Goal: Task Accomplishment & Management: Complete application form

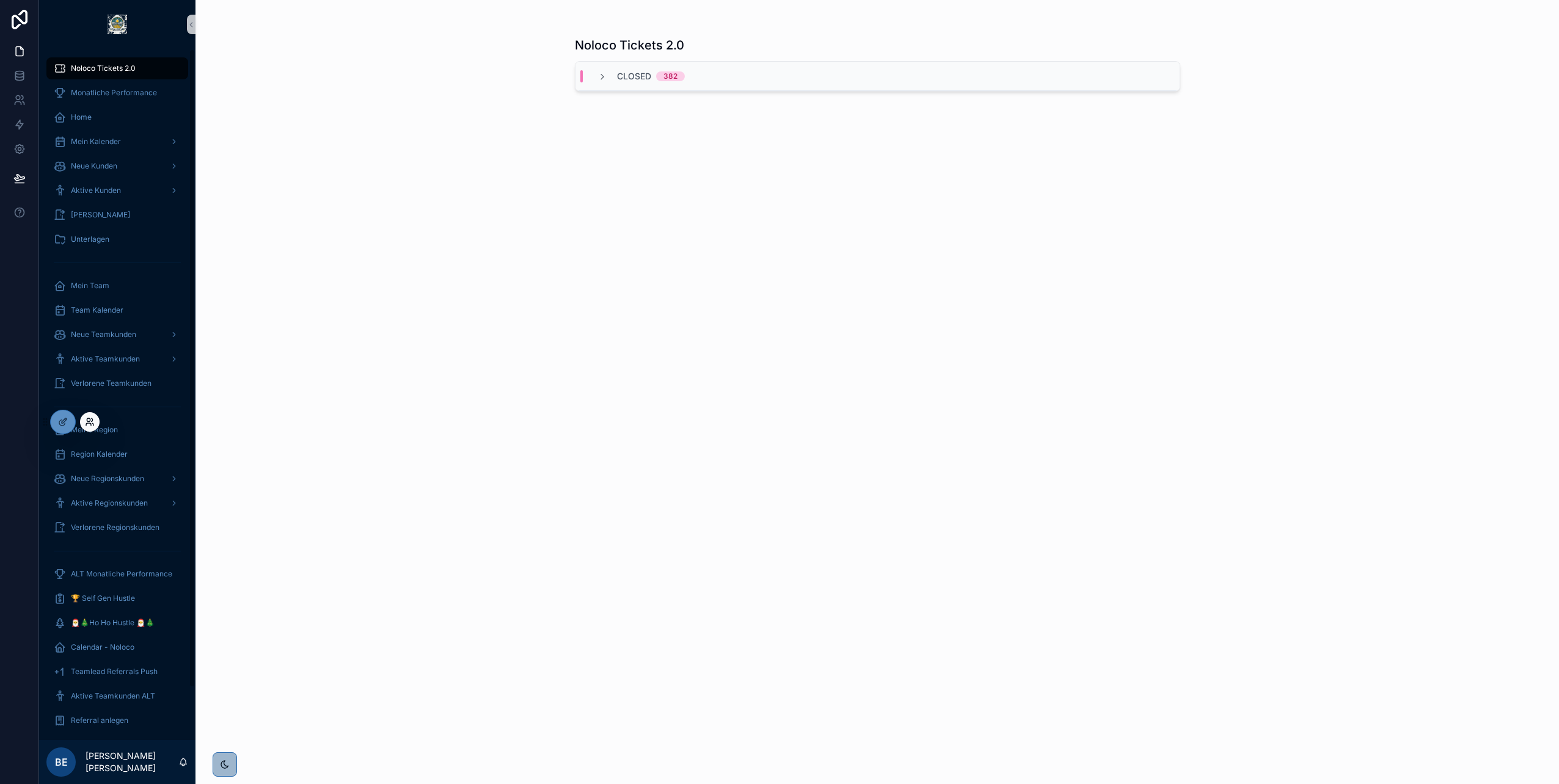
click at [91, 423] on icon at bounding box center [90, 422] width 10 height 10
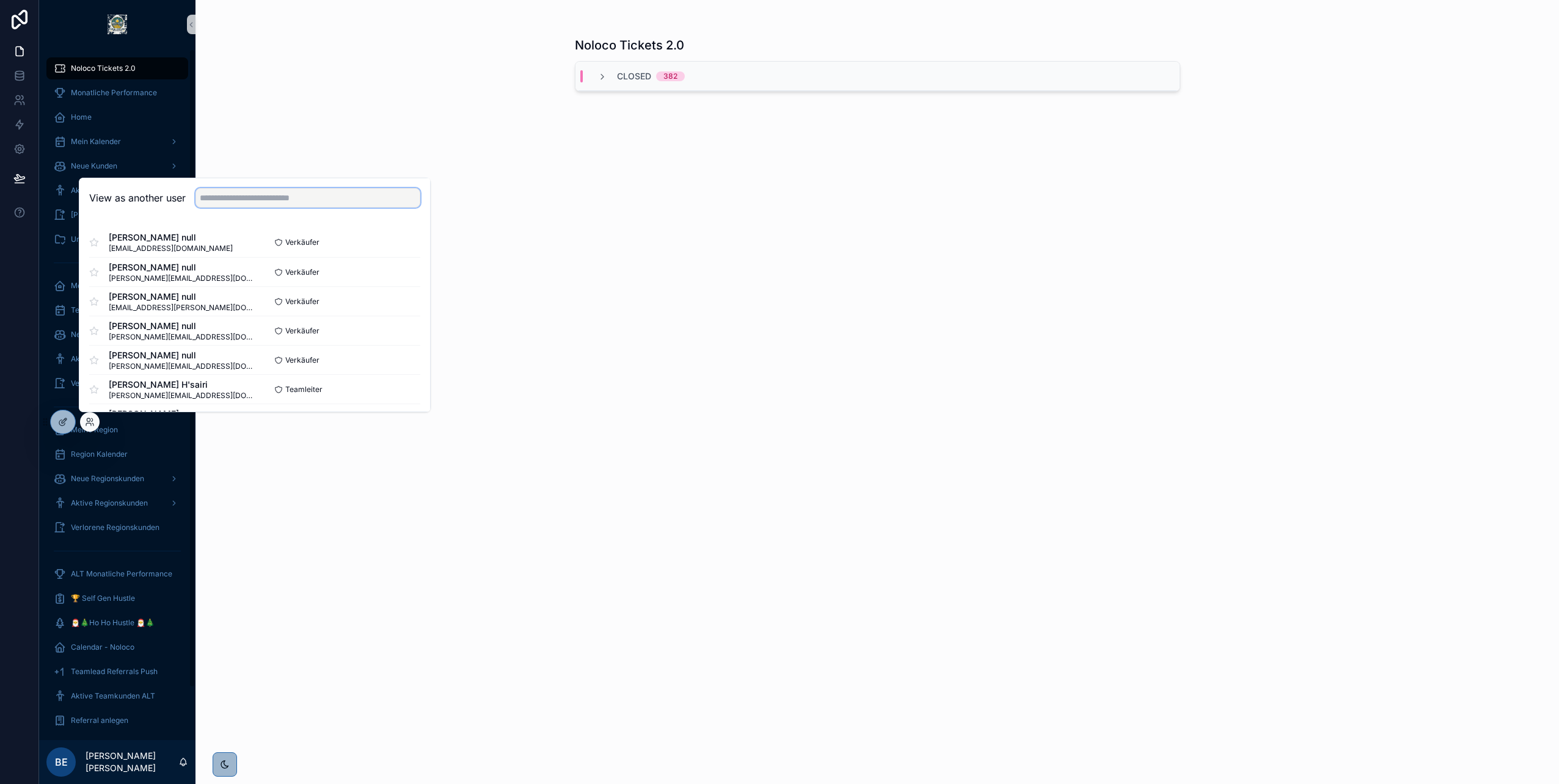
click at [262, 200] on input "text" at bounding box center [308, 197] width 225 height 19
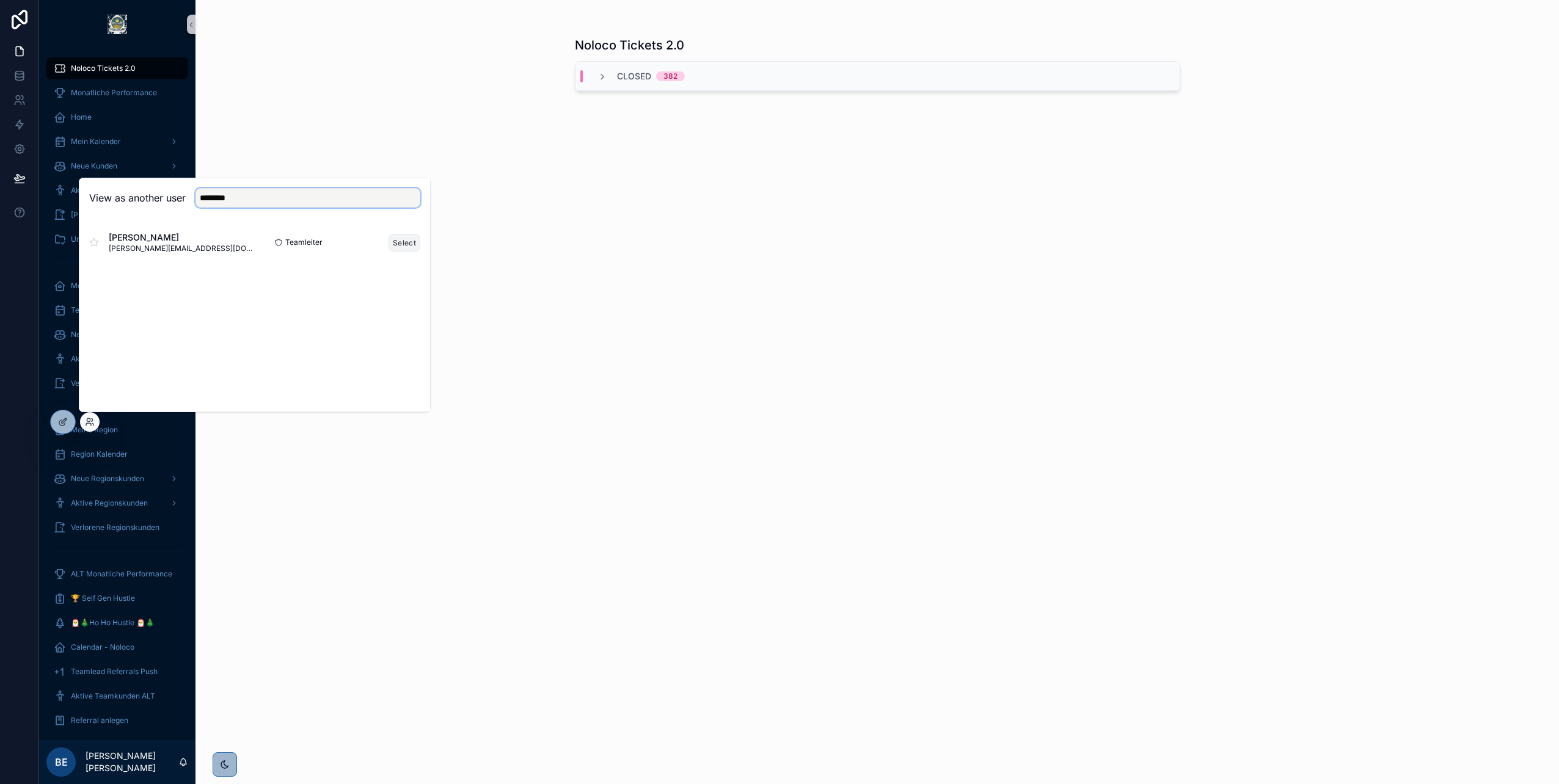
type input "********"
click at [409, 240] on button "Select" at bounding box center [404, 242] width 31 height 18
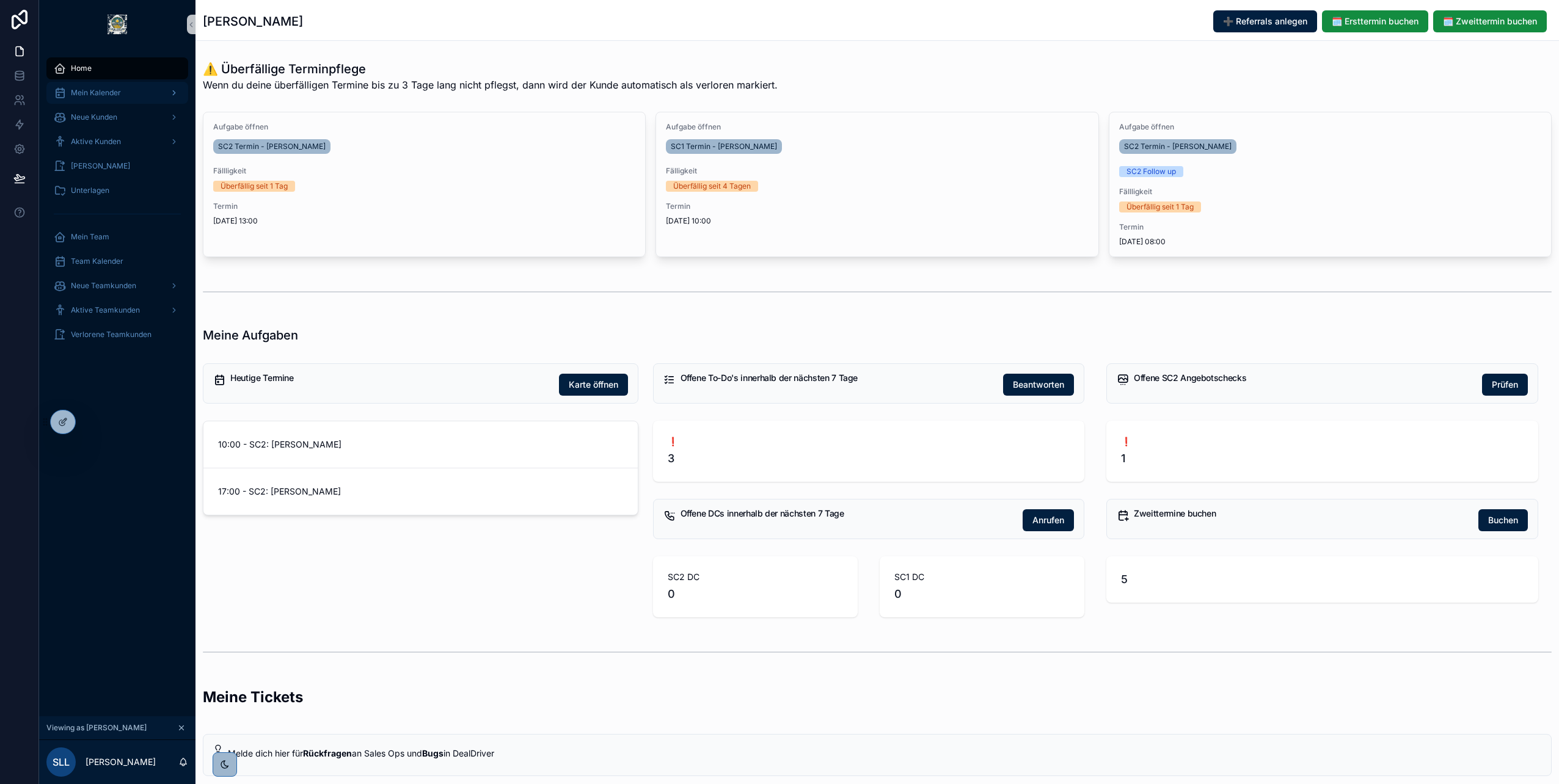
click at [117, 93] on span "Mein Kalender" at bounding box center [96, 93] width 50 height 10
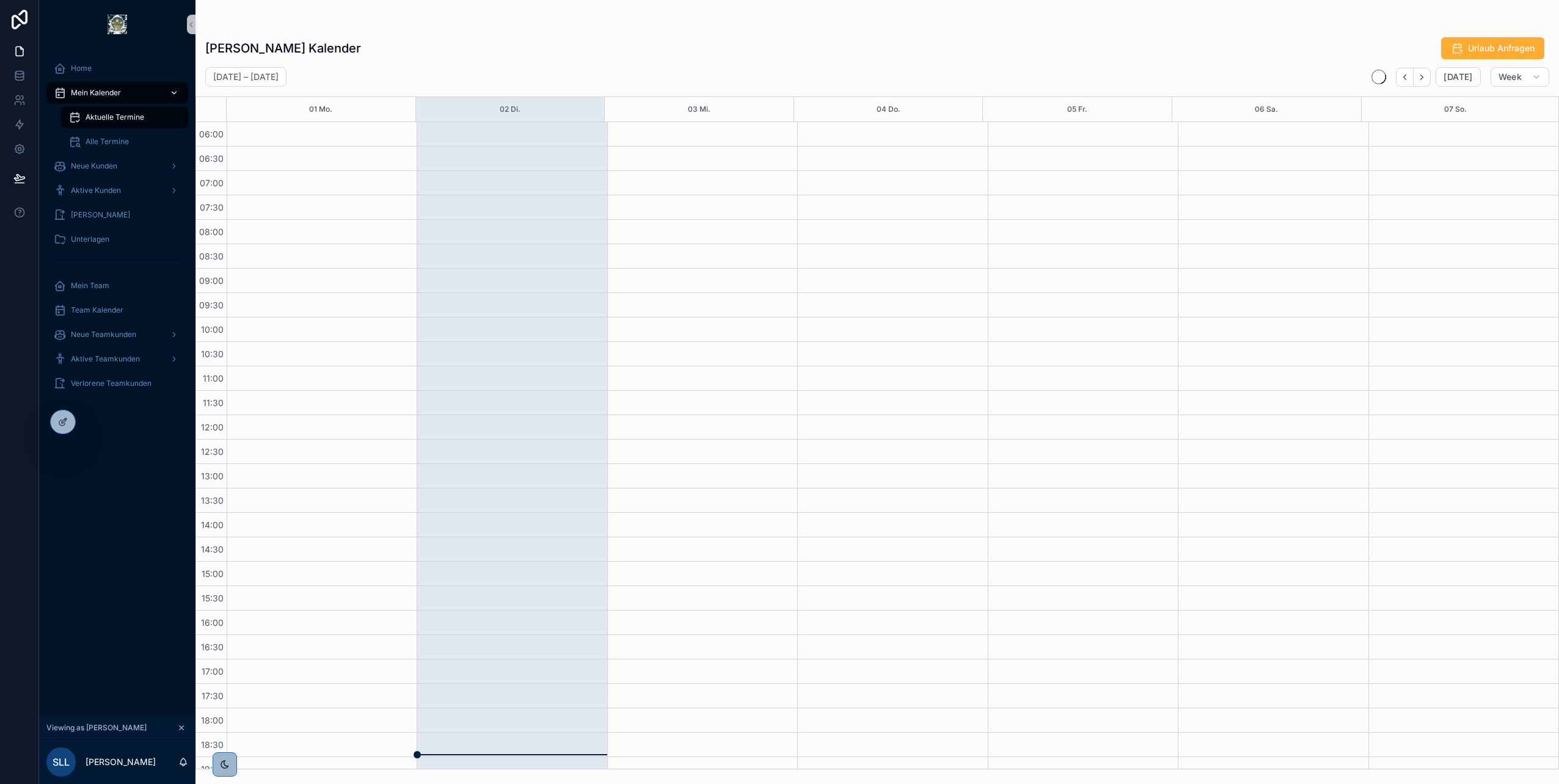
scroll to position [135, 0]
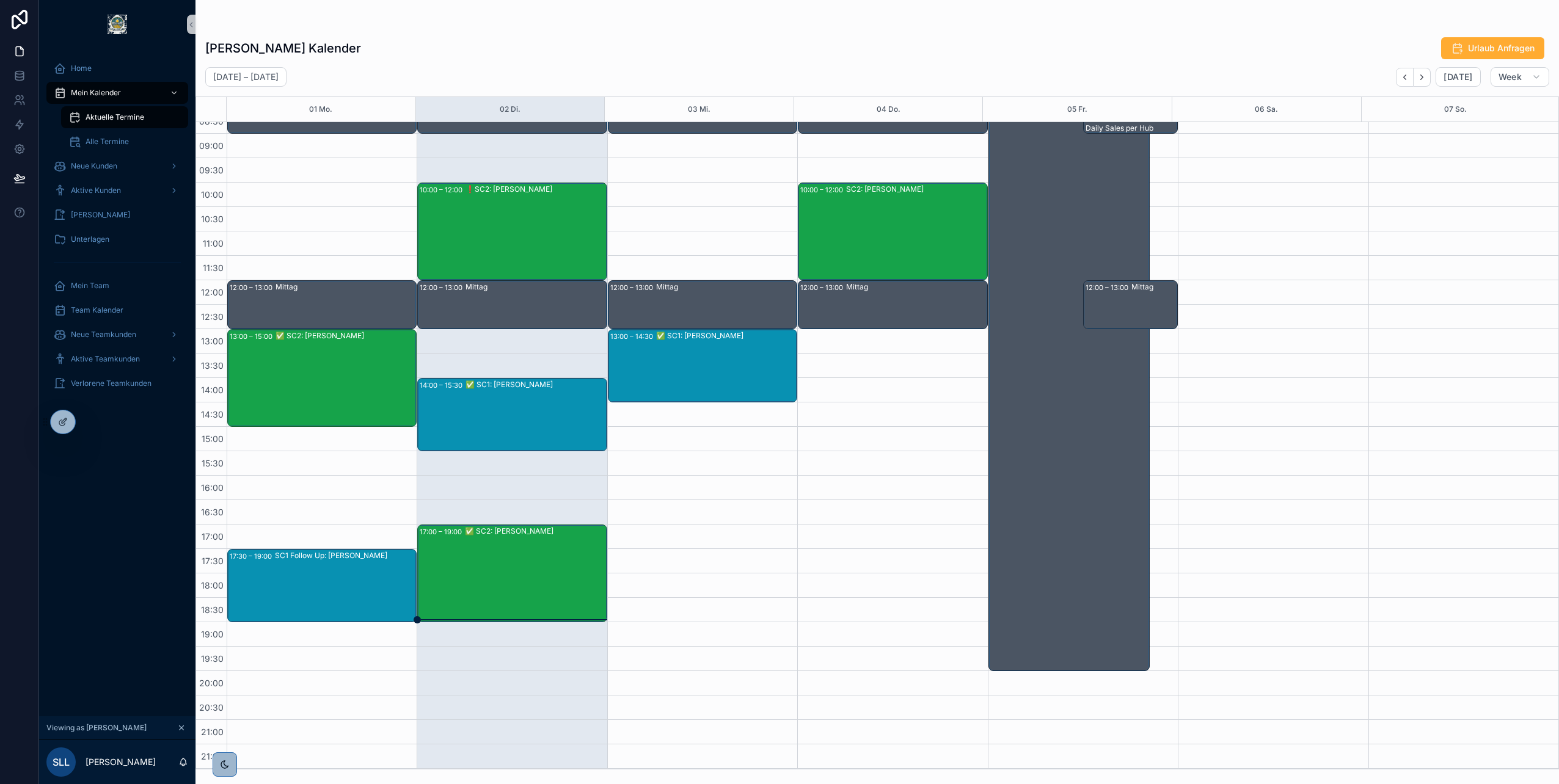
click at [509, 547] on div "✅ SC2: [PERSON_NAME]" at bounding box center [535, 573] width 140 height 95
click at [642, 563] on span "[PERSON_NAME]" at bounding box center [646, 563] width 59 height 10
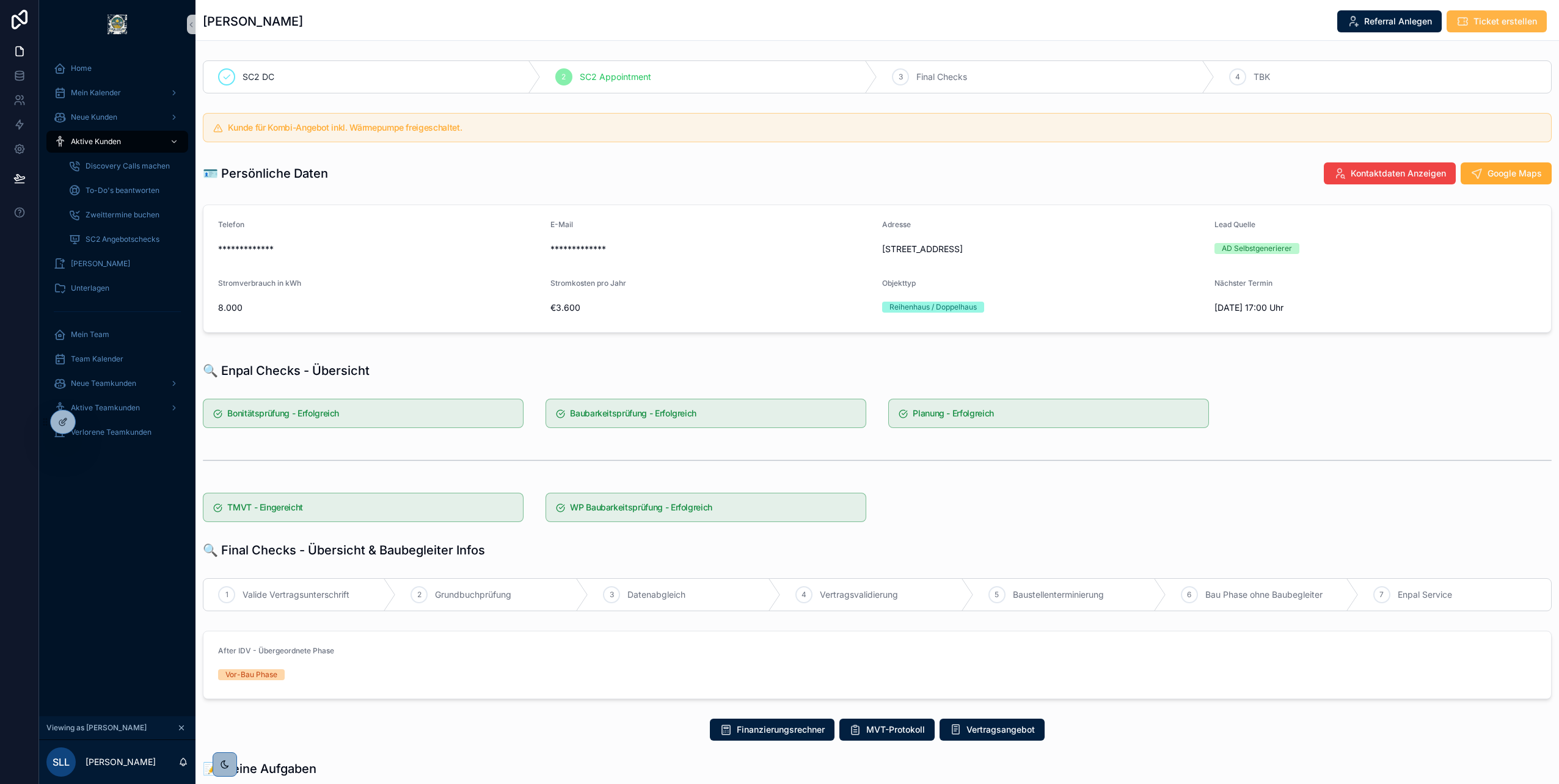
click at [1492, 26] on span "Ticket erstellen" at bounding box center [1505, 21] width 64 height 12
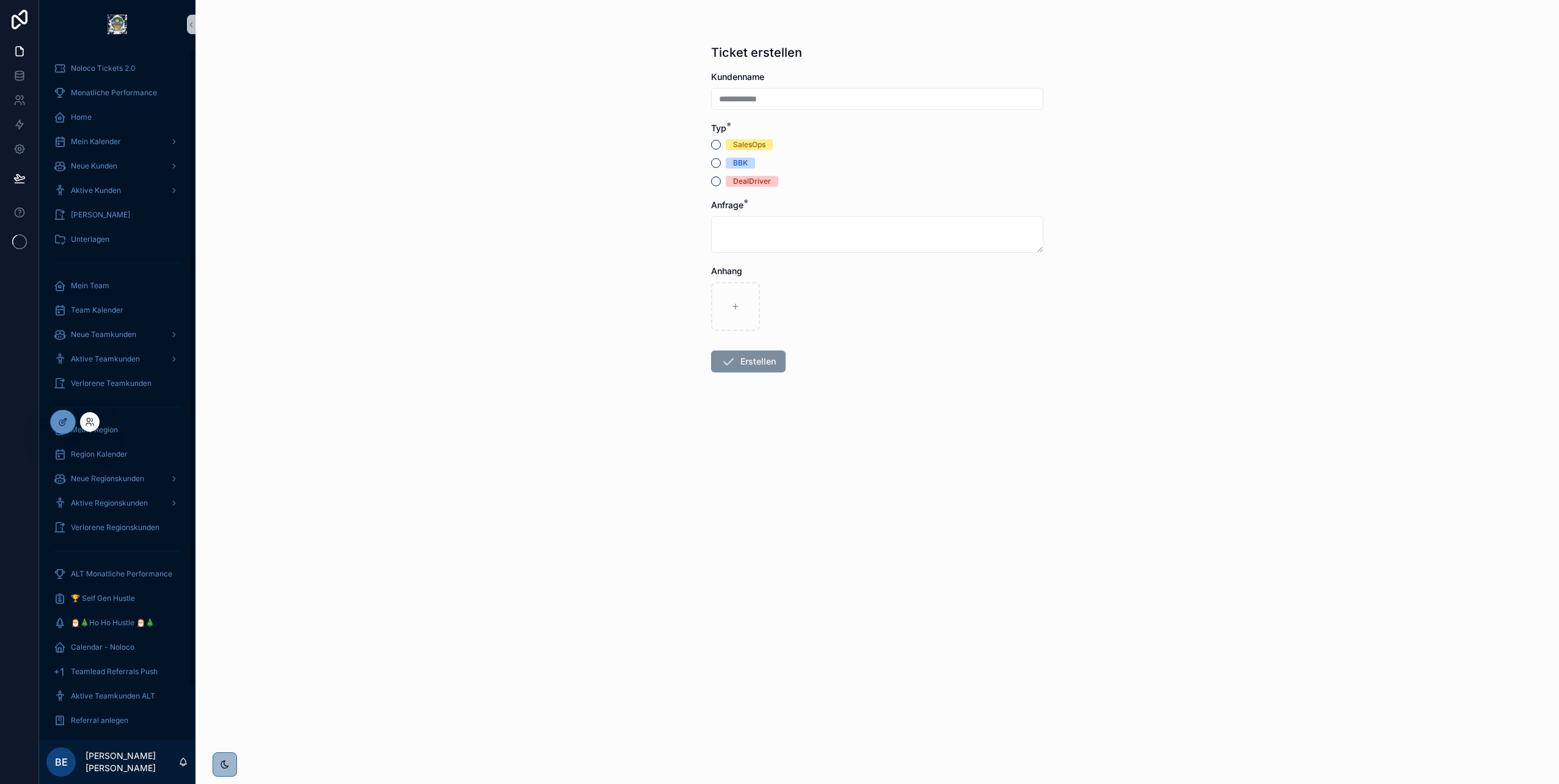
click at [94, 418] on div at bounding box center [89, 421] width 19 height 19
click at [85, 419] on icon at bounding box center [90, 422] width 10 height 10
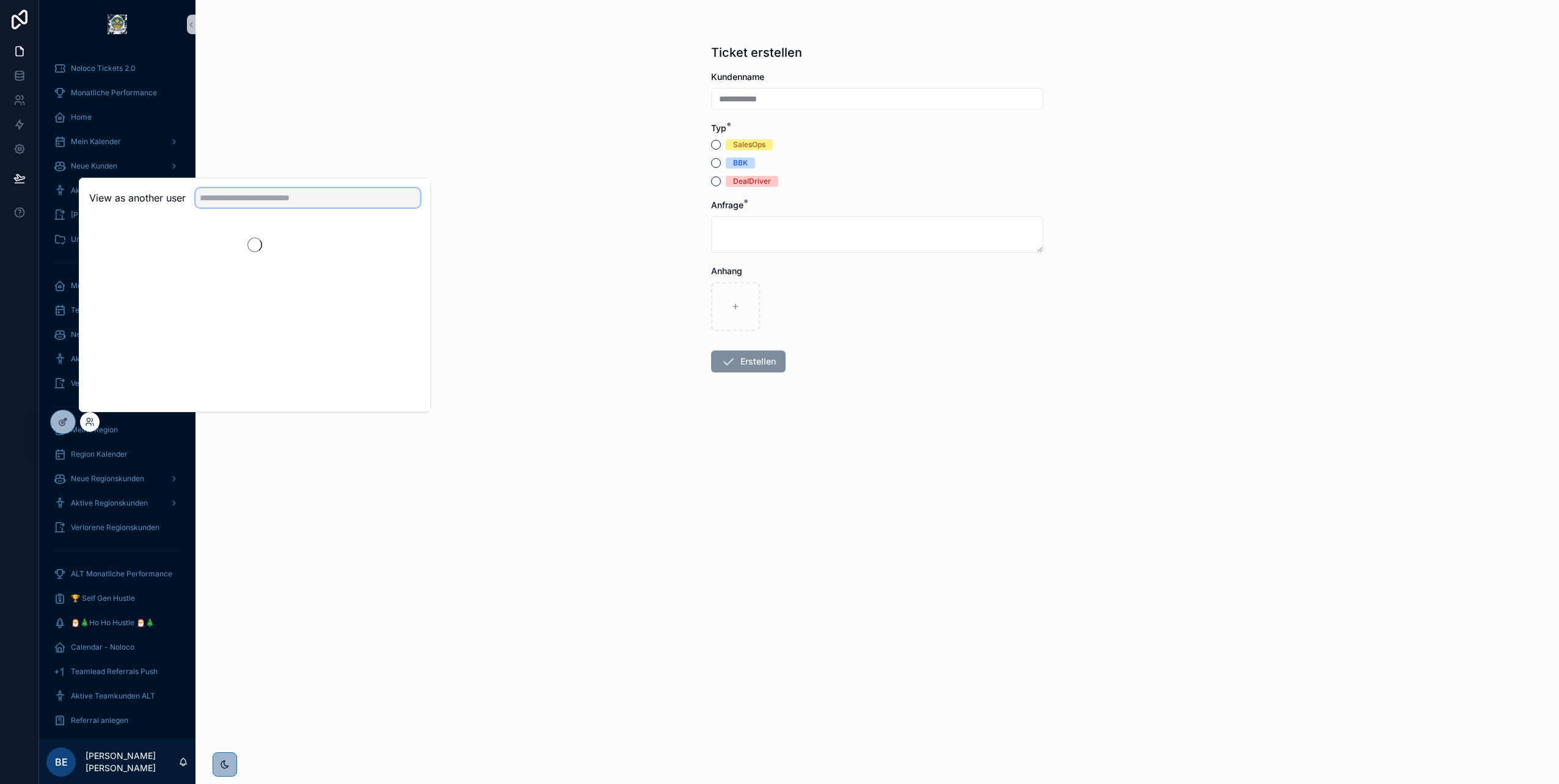
click at [265, 202] on input "text" at bounding box center [308, 197] width 225 height 19
type input "********"
click at [401, 240] on button "Select" at bounding box center [404, 242] width 31 height 18
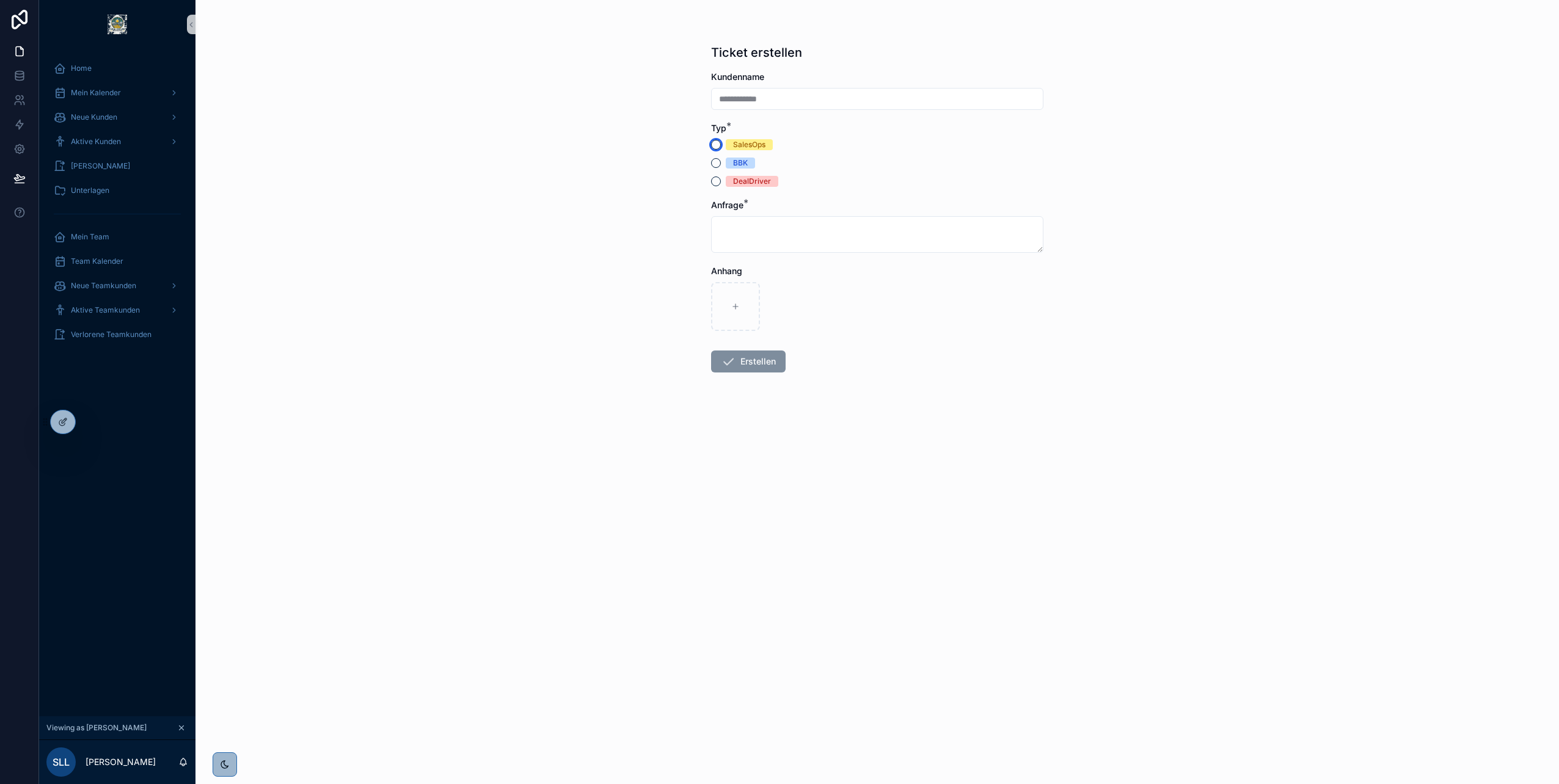
click at [717, 144] on button "SalesOps" at bounding box center [716, 145] width 10 height 10
click at [710, 313] on div "**********" at bounding box center [877, 291] width 352 height 583
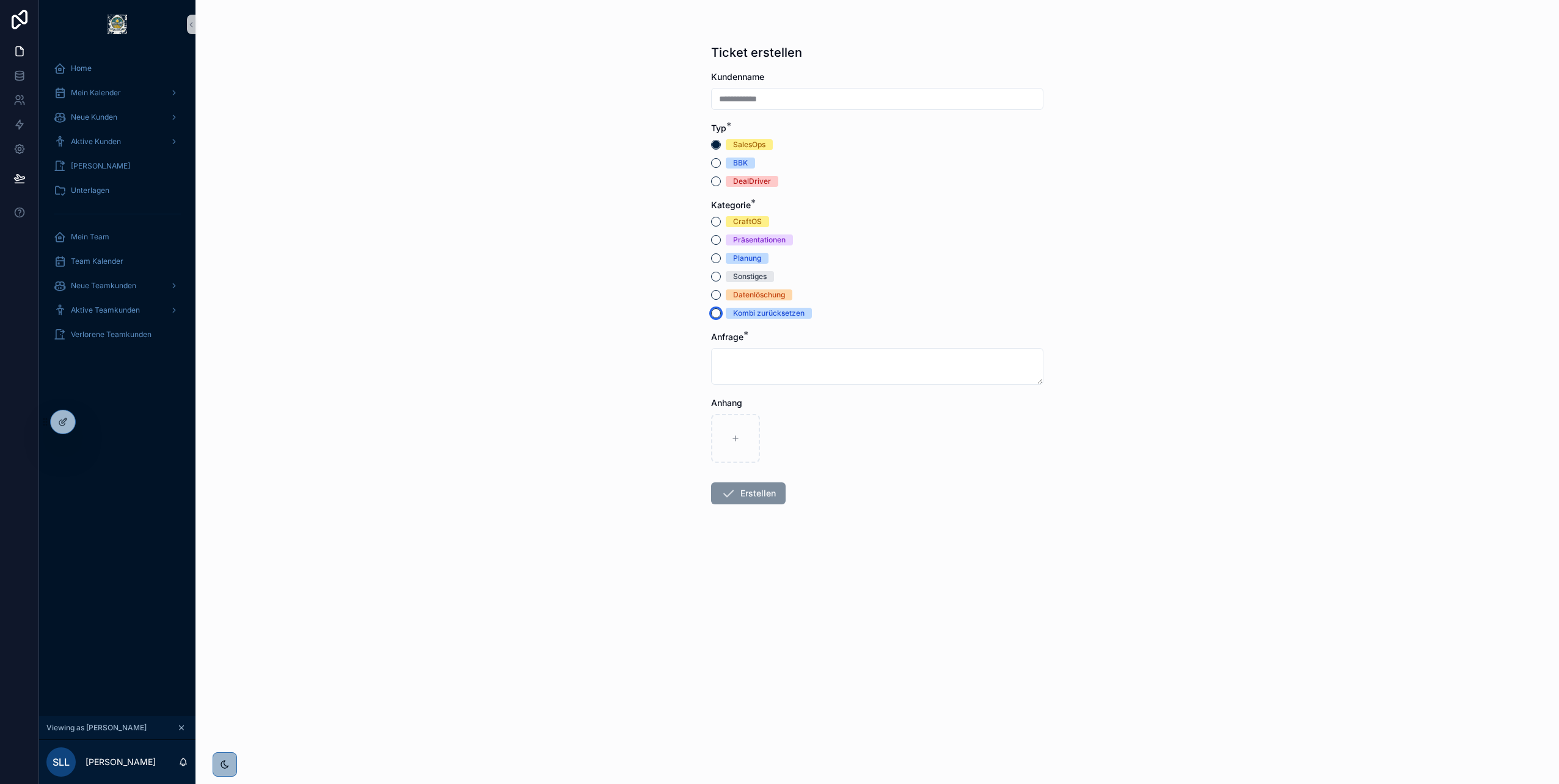
click at [717, 315] on button "Kombi zurücksetzen" at bounding box center [716, 313] width 10 height 10
type button "KOMBI_ZURUCKSETZEN"
